Goal: Download file/media

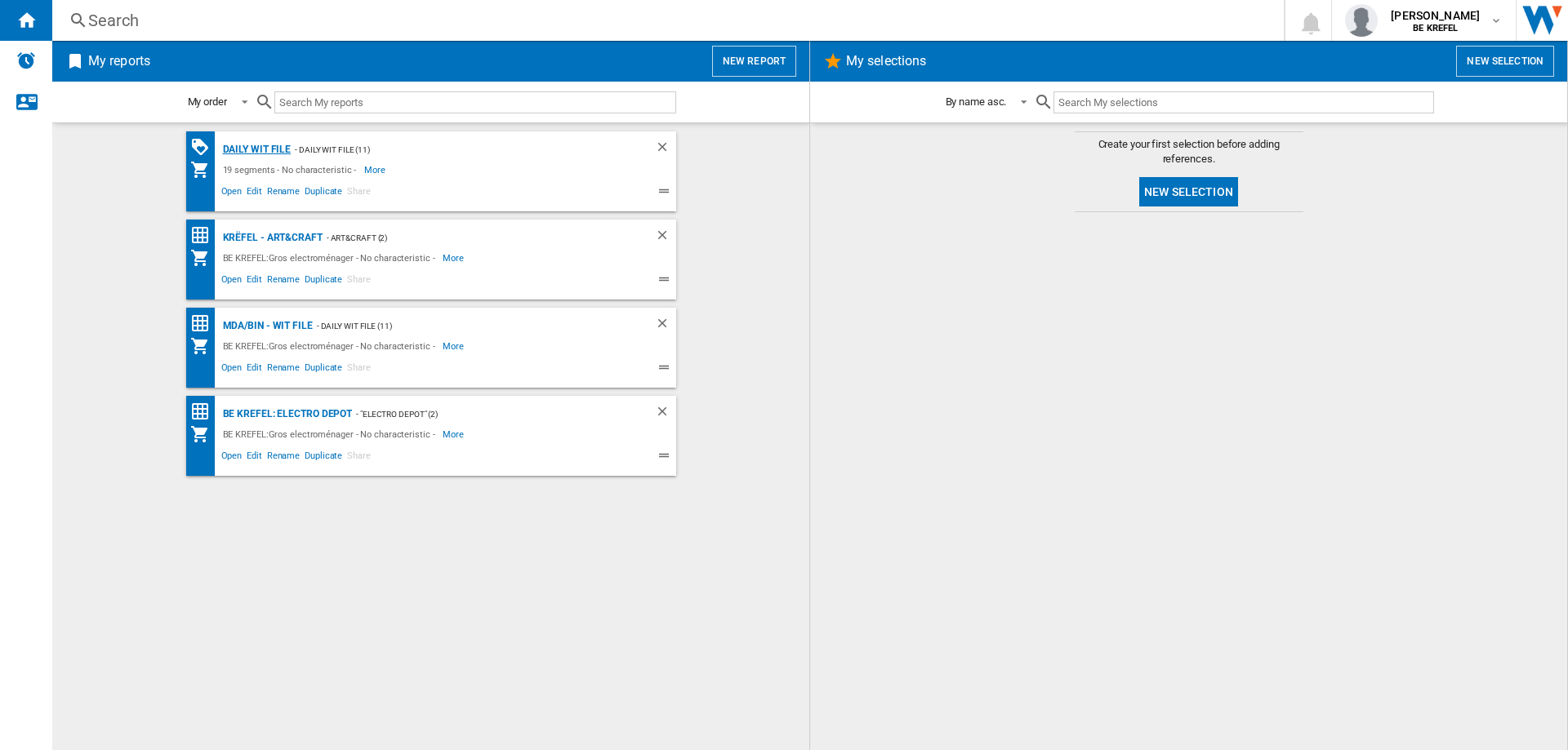
click at [263, 151] on div "Daily WIT file" at bounding box center [255, 149] width 73 height 20
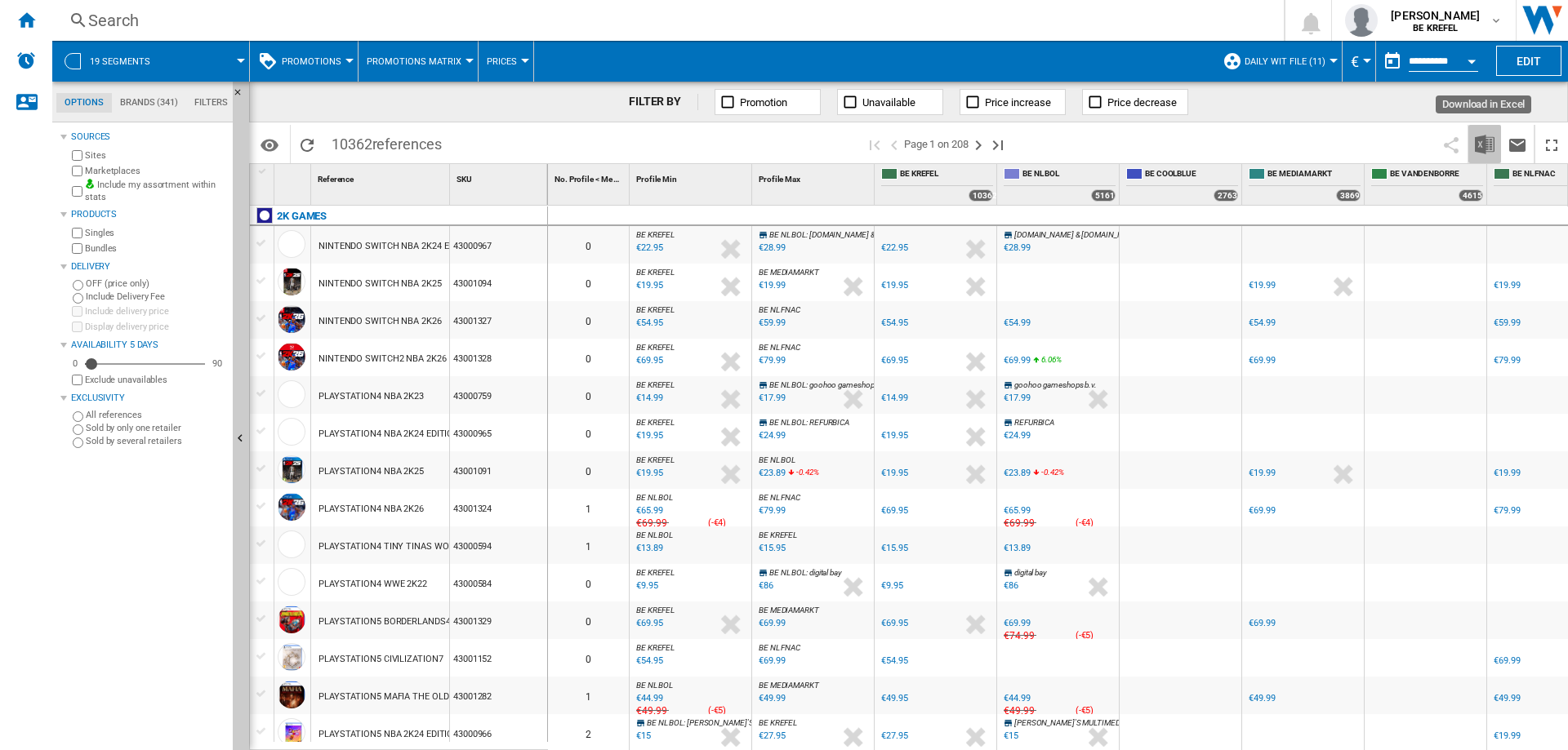
click at [1482, 138] on img "Download in Excel" at bounding box center [1485, 145] width 20 height 20
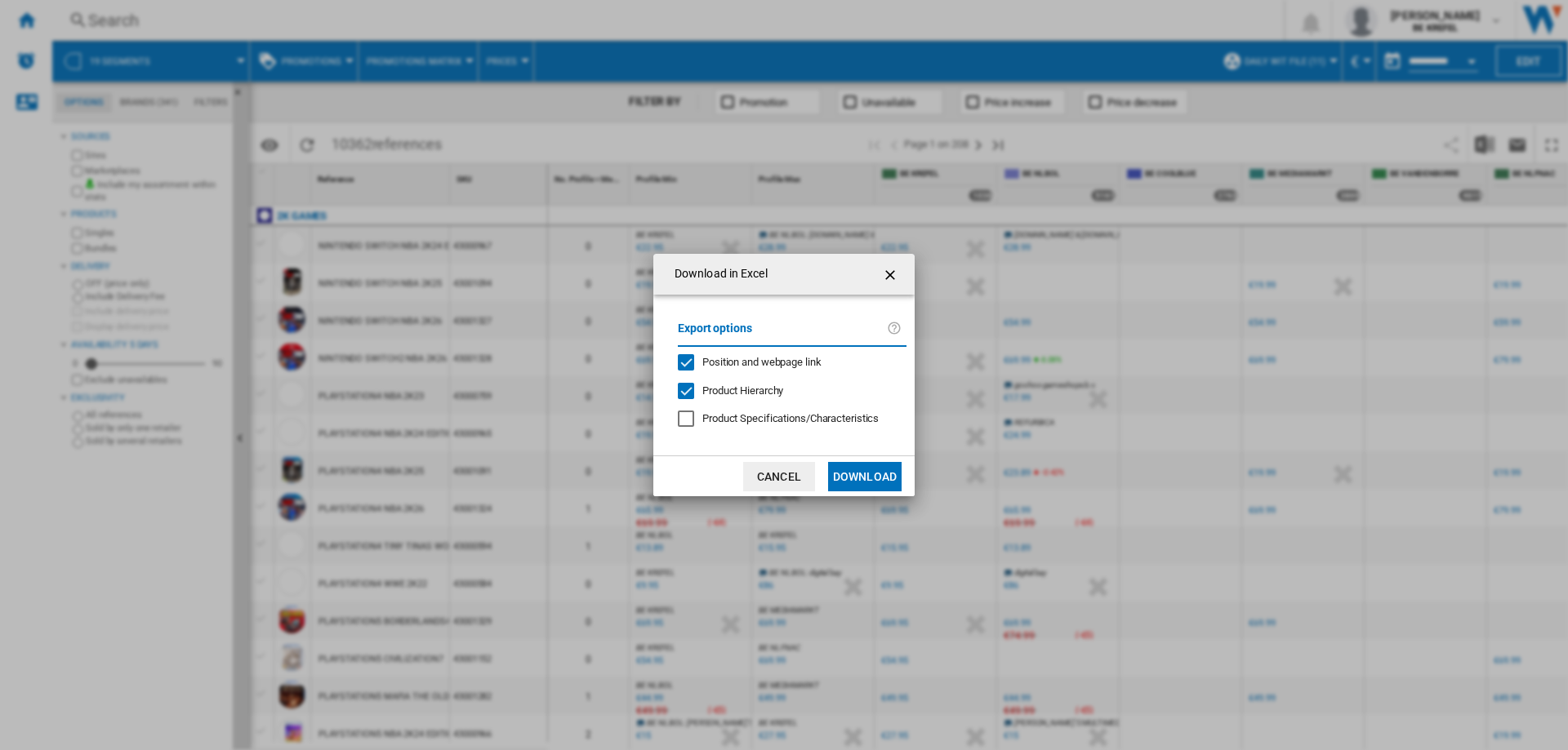
click at [855, 480] on button "Download" at bounding box center [864, 476] width 73 height 29
